Goal: Find specific page/section: Find specific page/section

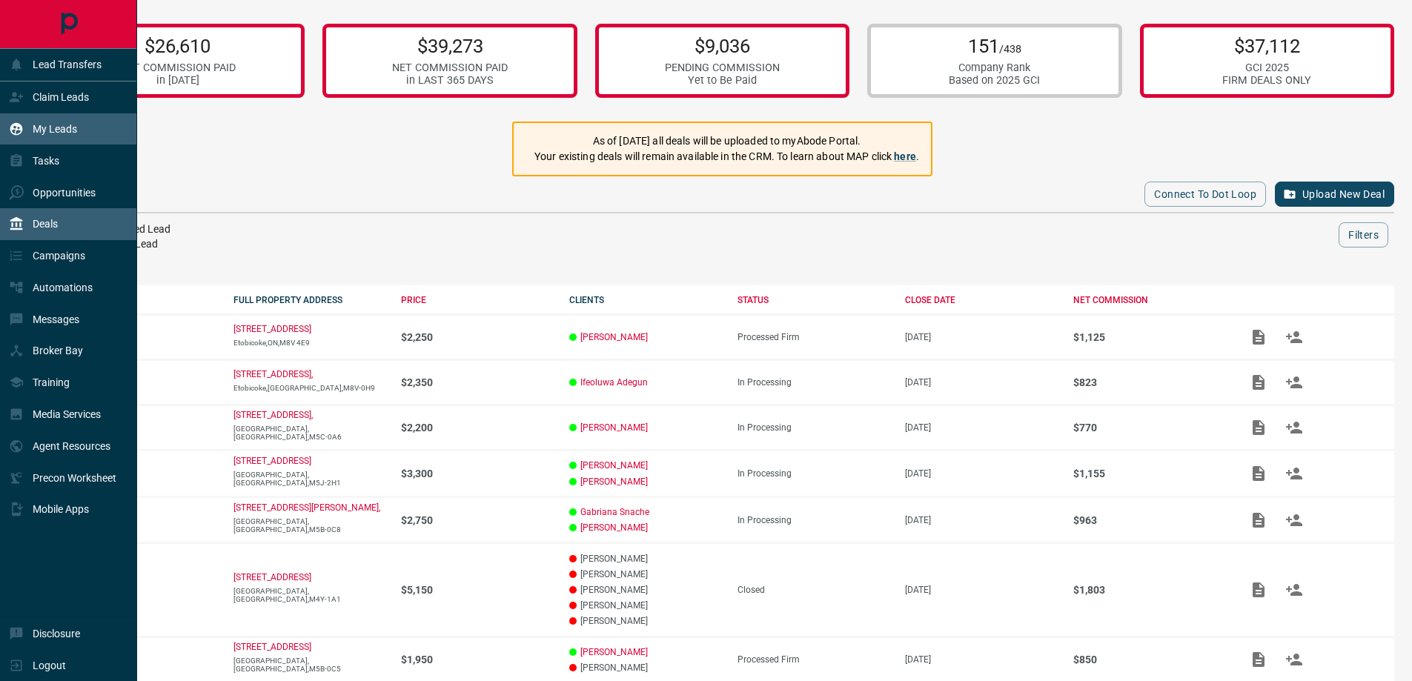
click at [73, 130] on p "My Leads" at bounding box center [55, 129] width 44 height 12
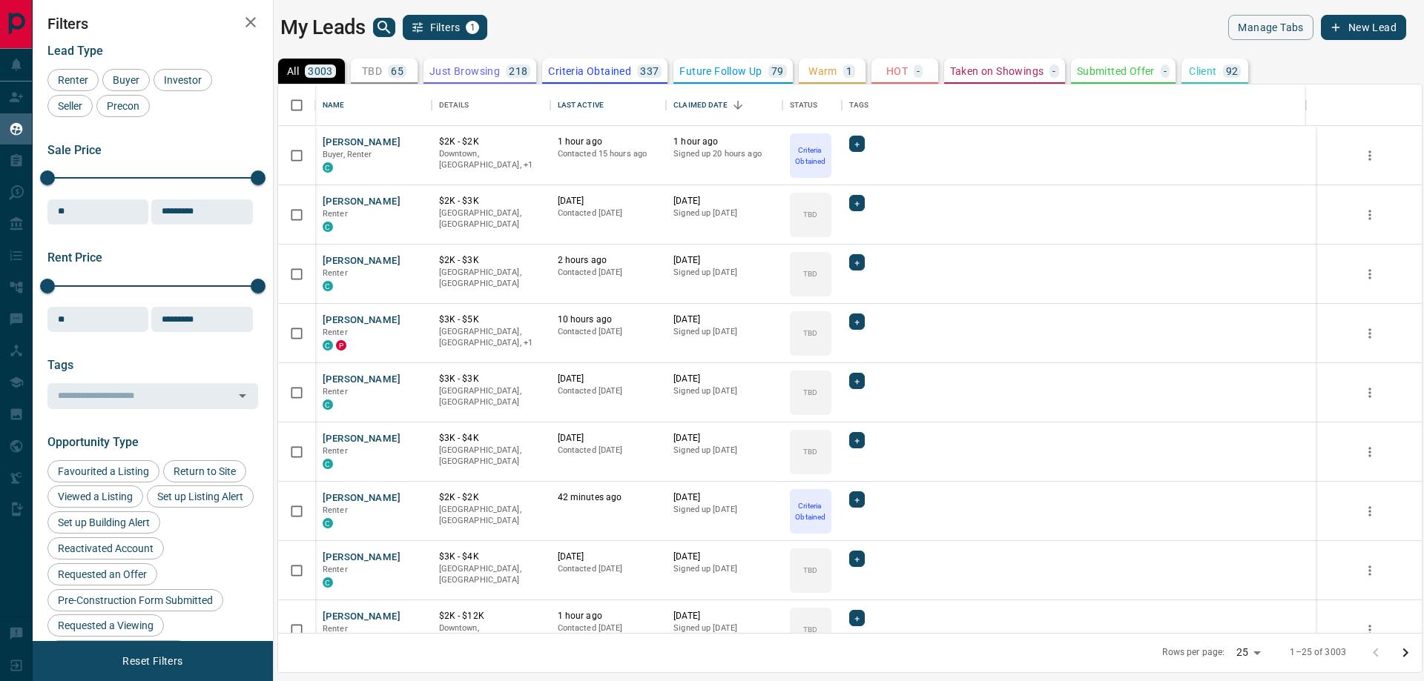
scroll to position [538, 1132]
click at [595, 105] on div "Last Active" at bounding box center [581, 106] width 46 height 42
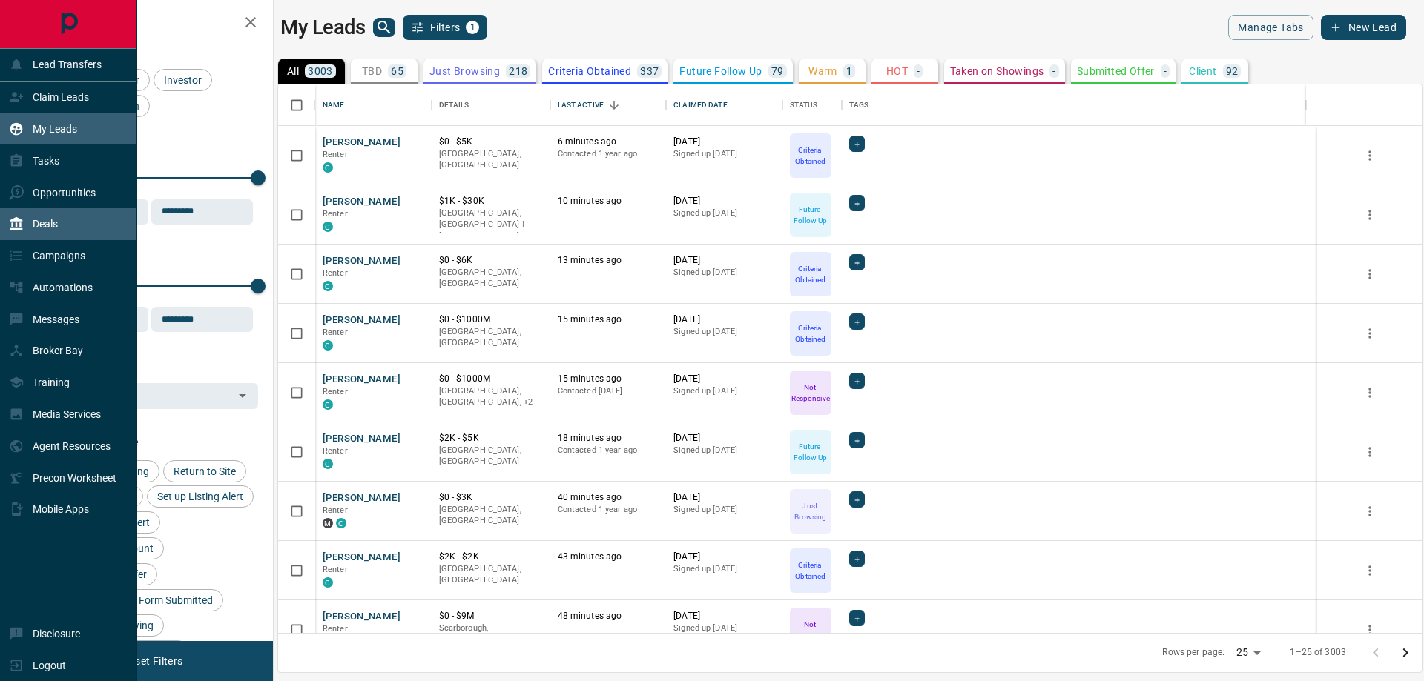
click at [53, 227] on p "Deals" at bounding box center [45, 224] width 25 height 12
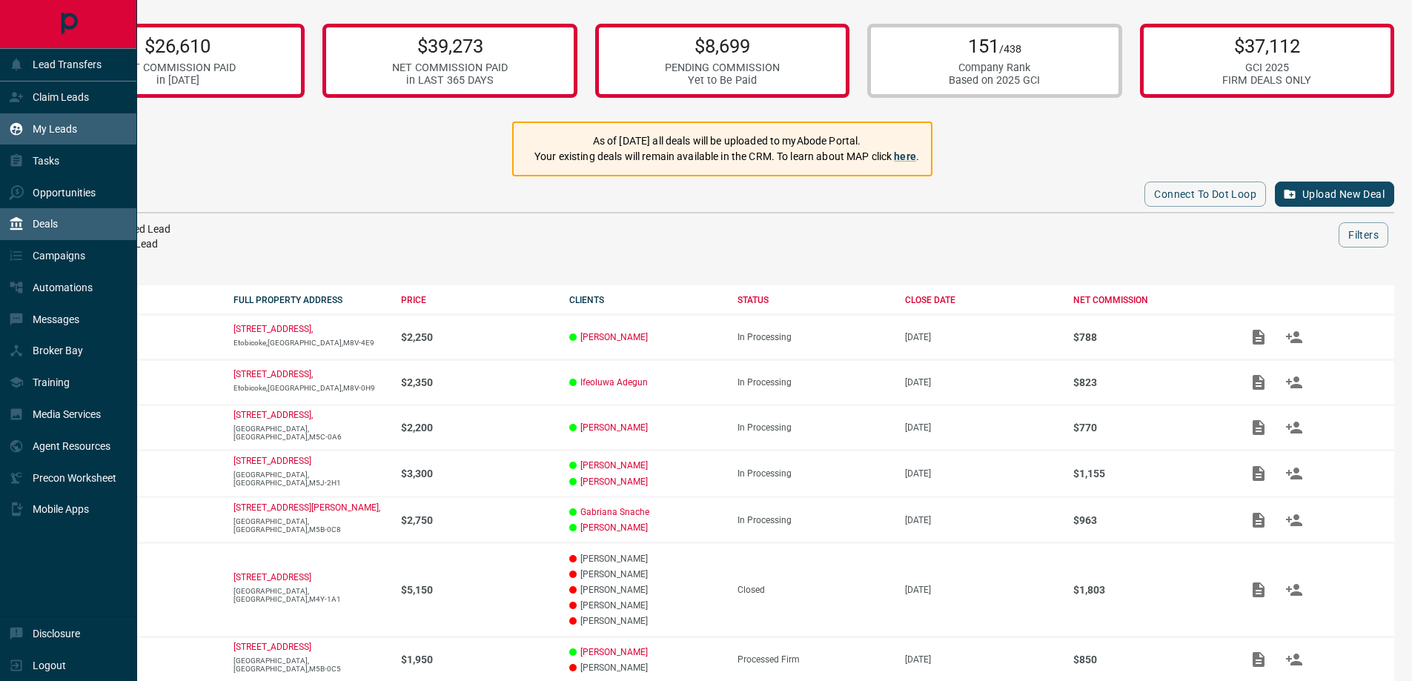
click at [70, 130] on p "My Leads" at bounding box center [55, 129] width 44 height 12
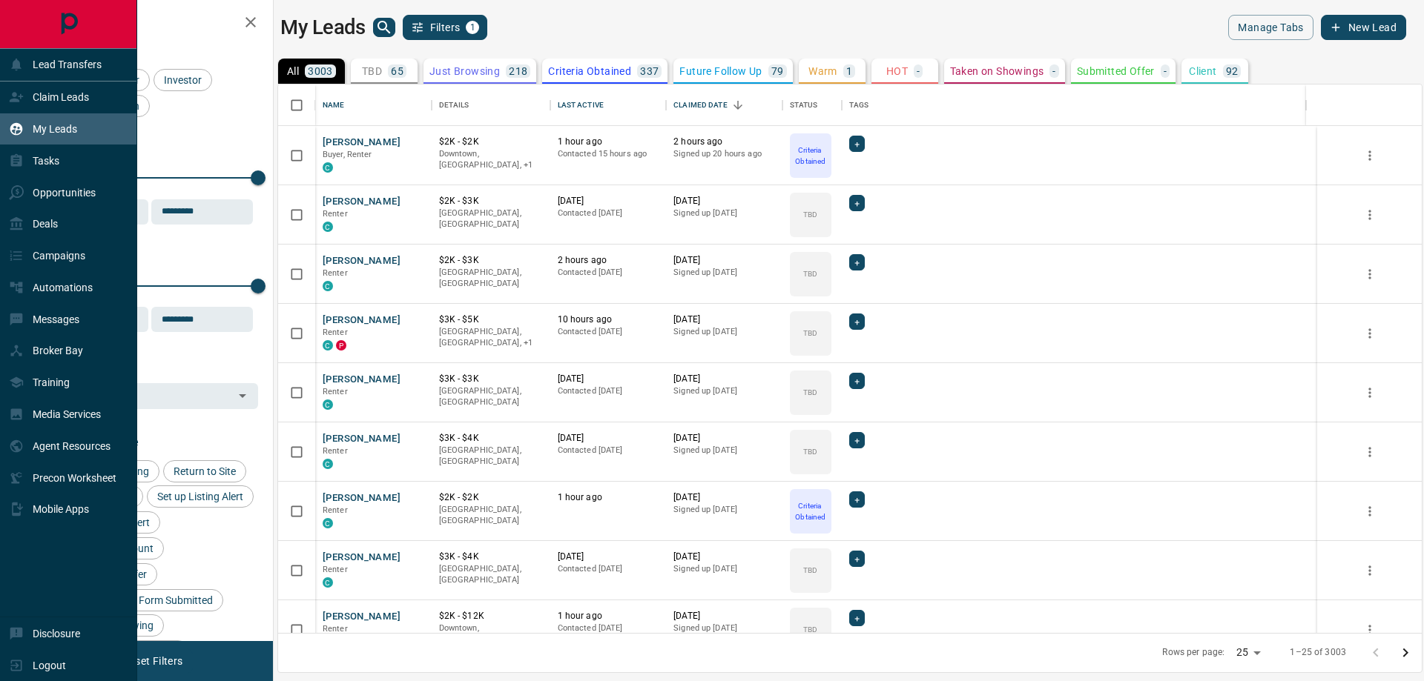
scroll to position [538, 1132]
